Goal: Navigation & Orientation: Find specific page/section

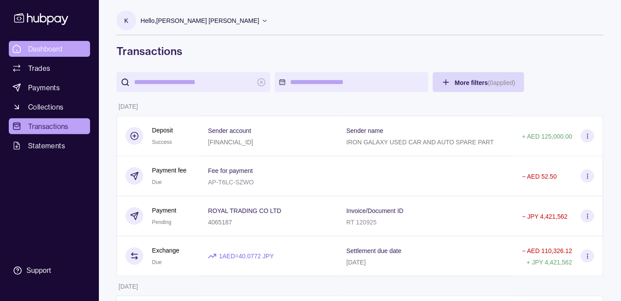
click at [60, 44] on span "Dashboard" at bounding box center [45, 49] width 35 height 11
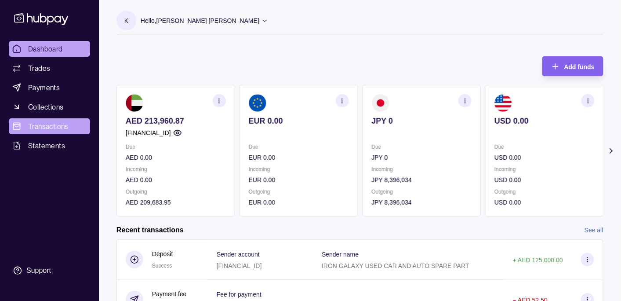
click at [47, 124] on span "Transactions" at bounding box center [48, 126] width 40 height 11
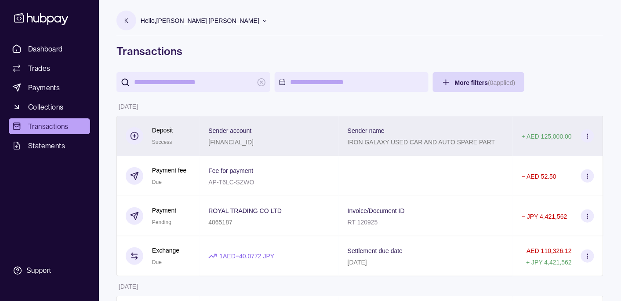
click at [460, 120] on div "Sender name IRON GALAXY USED CAR AND AUTO SPARE PART" at bounding box center [426, 136] width 174 height 40
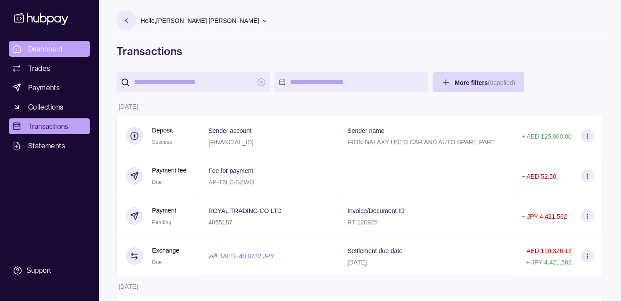
click at [56, 55] on link "Dashboard" at bounding box center [49, 49] width 81 height 16
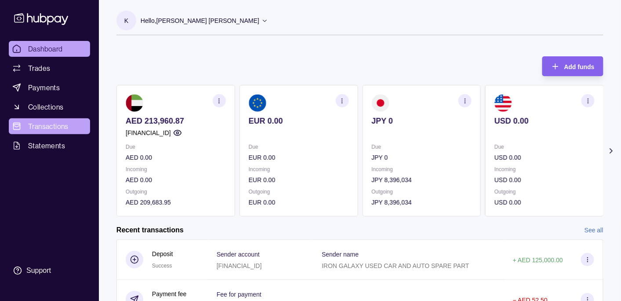
click at [69, 124] on link "Transactions" at bounding box center [49, 126] width 81 height 16
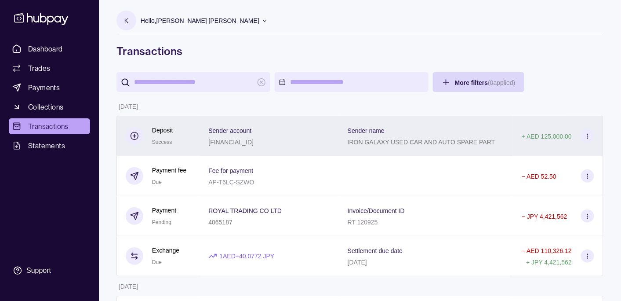
click at [229, 129] on p "Sender account" at bounding box center [229, 130] width 43 height 7
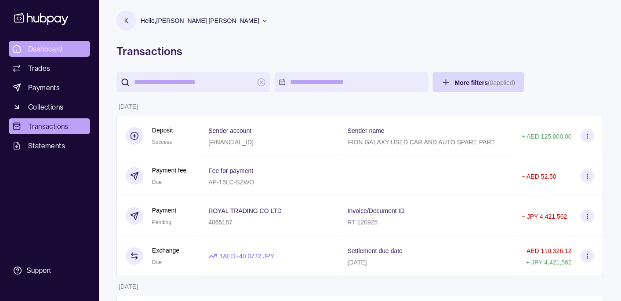
click at [37, 44] on span "Dashboard" at bounding box center [45, 49] width 35 height 11
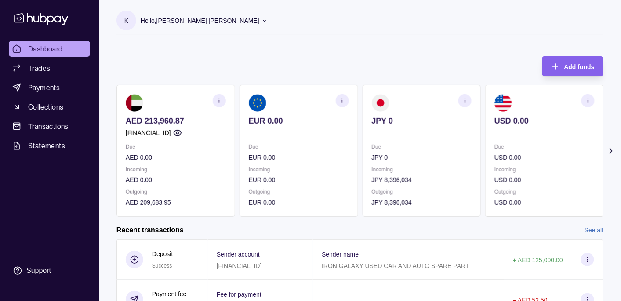
click at [197, 18] on p "Hello, [PERSON_NAME] [PERSON_NAME]" at bounding box center [200, 21] width 119 height 10
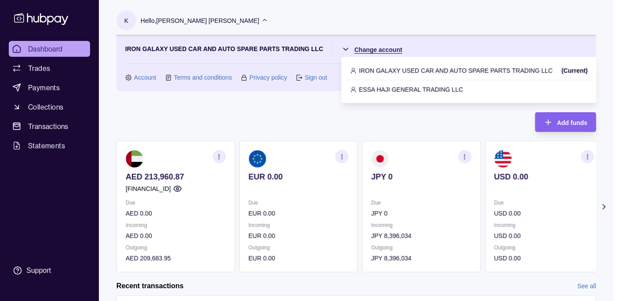
click at [368, 46] on html "Dashboard Trades Payments Collections Transactions Statements Support K Hello, …" at bounding box center [310, 262] width 621 height 524
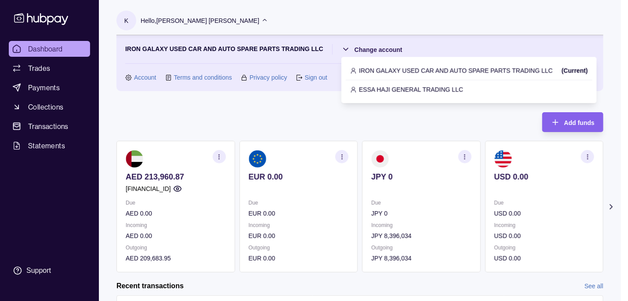
click at [371, 84] on div "ESSA HAJI GENERAL TRADING LLC" at bounding box center [469, 89] width 247 height 18
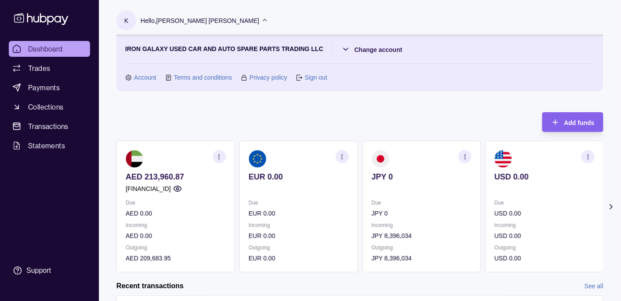
click at [354, 112] on div "Add funds AED 213,960.87 [FINANCIAL_ID] Due AED 0.00 Incoming AED 0.00 Outgoing…" at bounding box center [360, 187] width 487 height 169
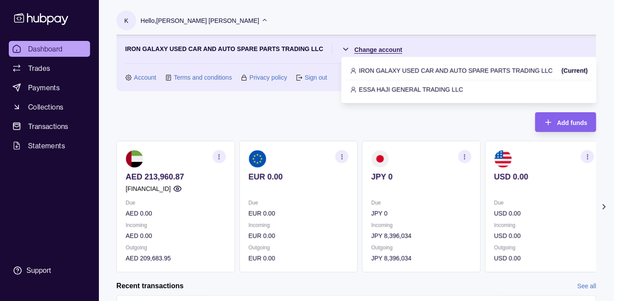
click at [375, 45] on html "Dashboard Trades Payments Collections Transactions Statements Support K Hello, …" at bounding box center [310, 262] width 621 height 524
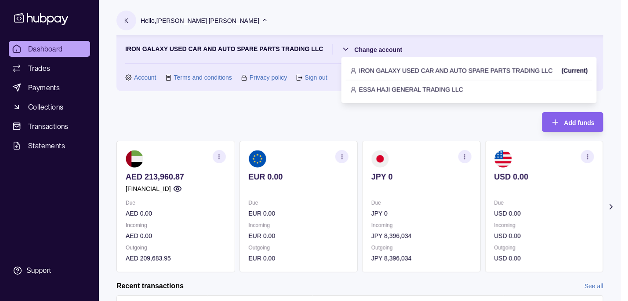
click at [379, 88] on p "ESSA HAJI GENERAL TRADING LLC" at bounding box center [411, 89] width 104 height 10
